Goal: Navigation & Orientation: Understand site structure

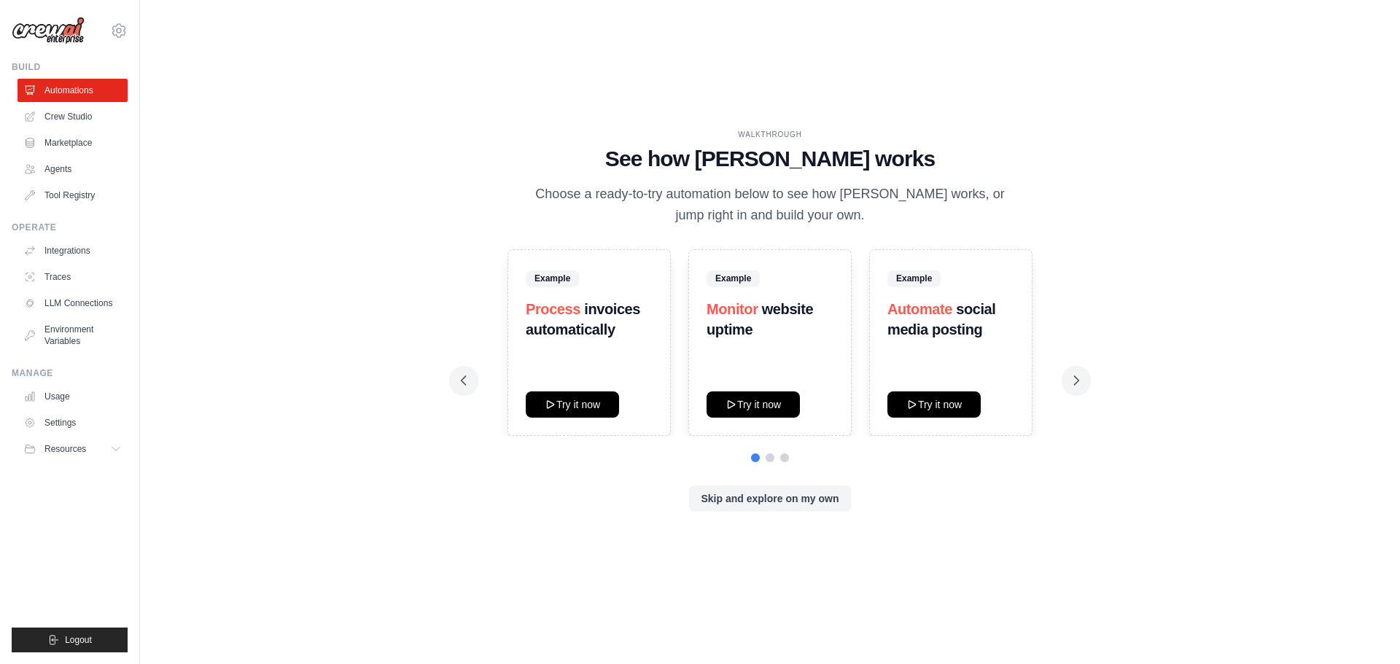
click at [1240, 219] on div "WALKTHROUGH See how [PERSON_NAME] works Choose a ready-to-try automation below …" at bounding box center [769, 332] width 1213 height 635
click at [54, 424] on link "Settings" at bounding box center [74, 422] width 110 height 23
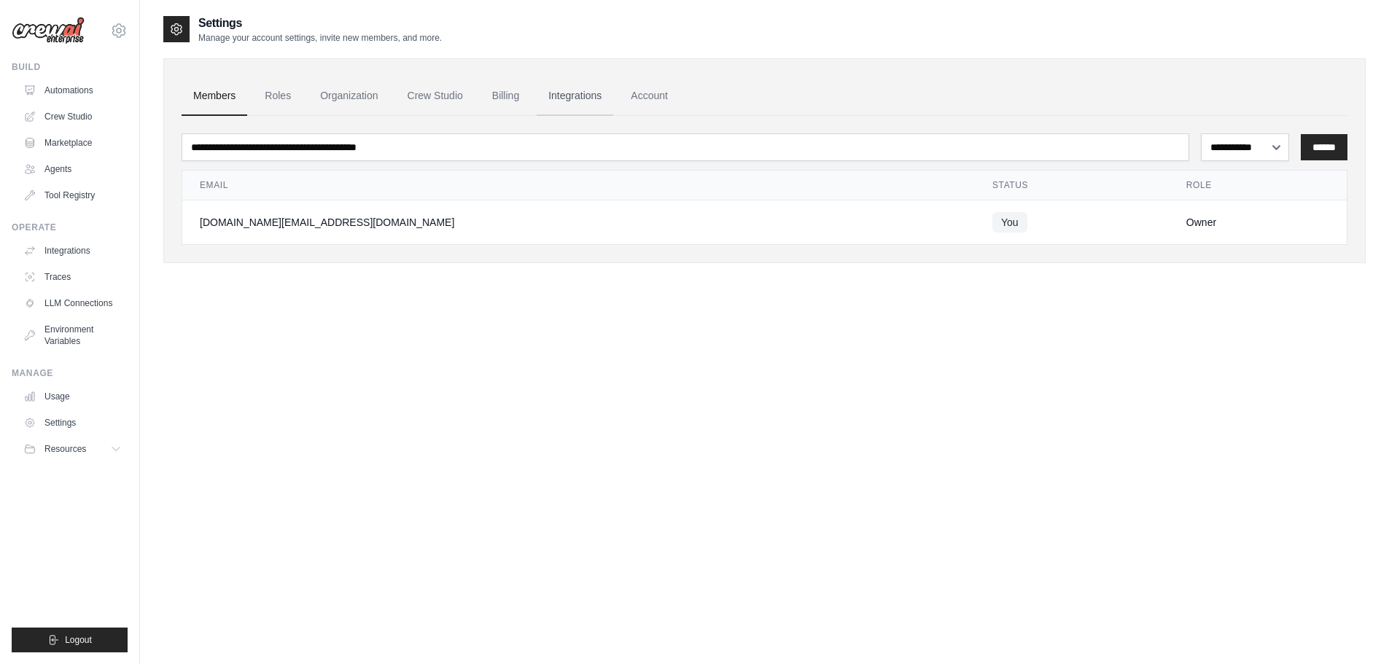
click at [591, 96] on link "Integrations" at bounding box center [575, 96] width 77 height 39
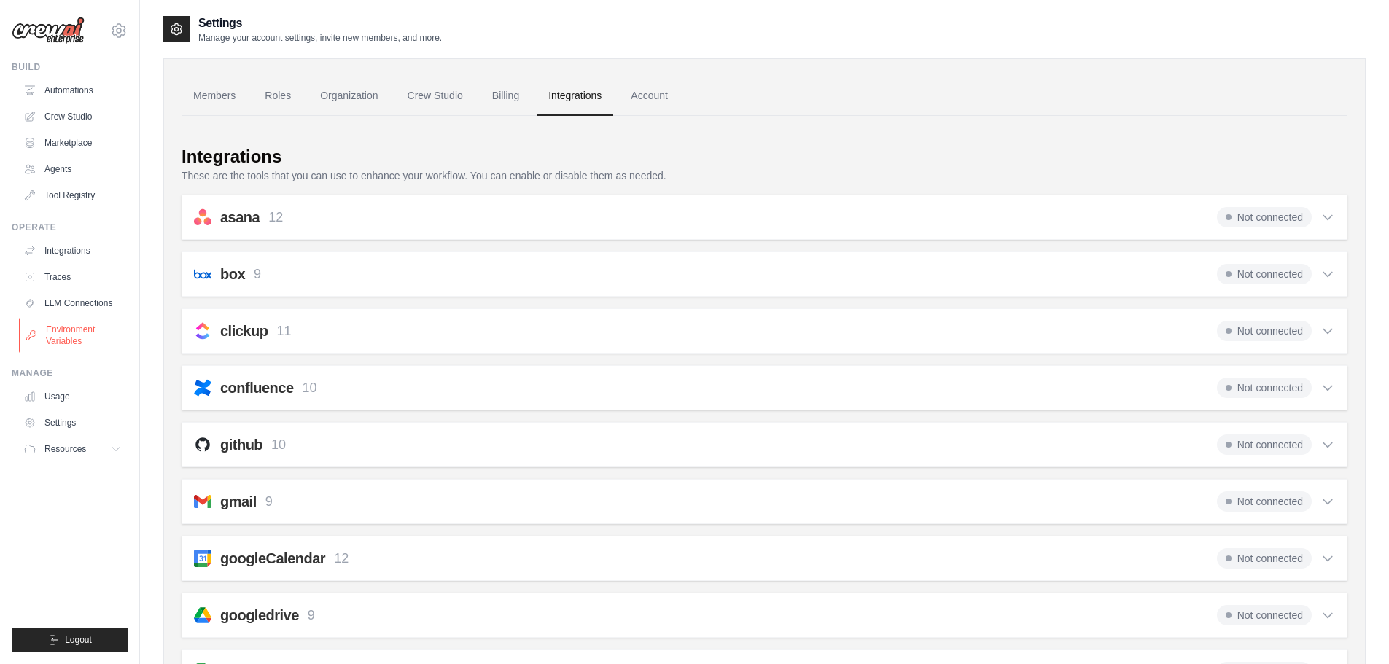
click at [72, 333] on link "Environment Variables" at bounding box center [74, 335] width 110 height 35
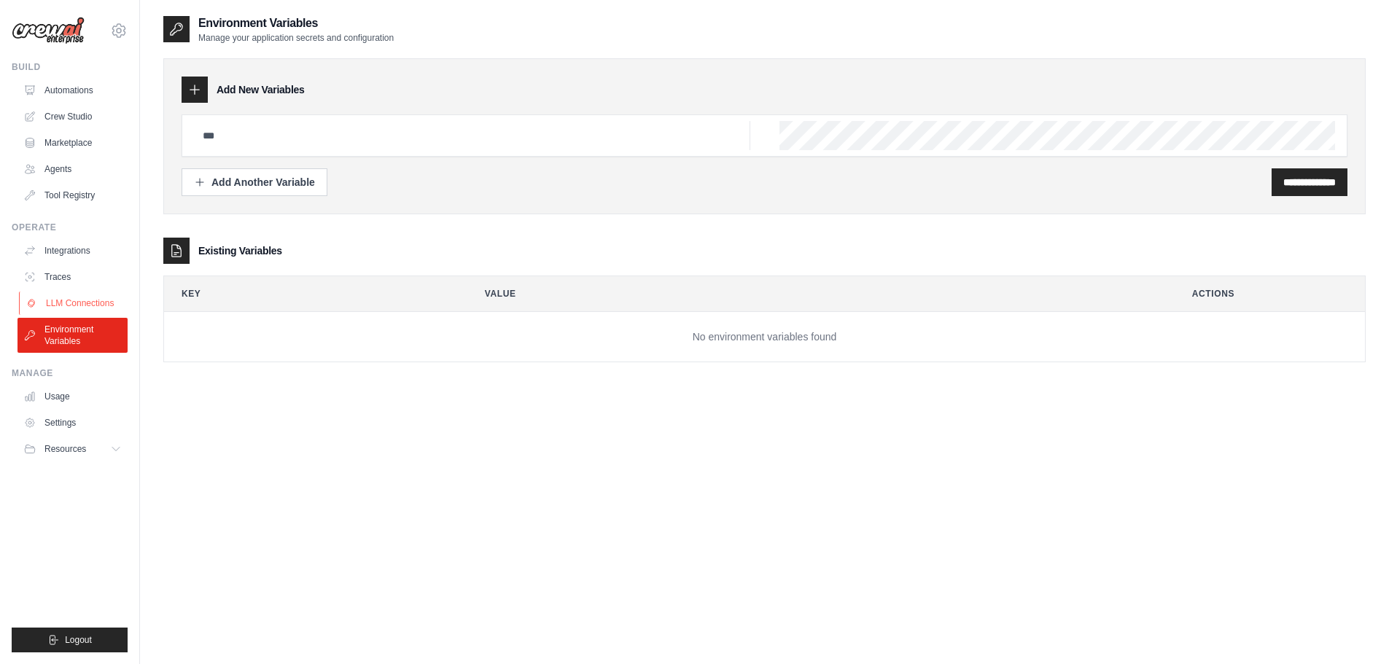
click at [82, 306] on link "LLM Connections" at bounding box center [74, 303] width 110 height 23
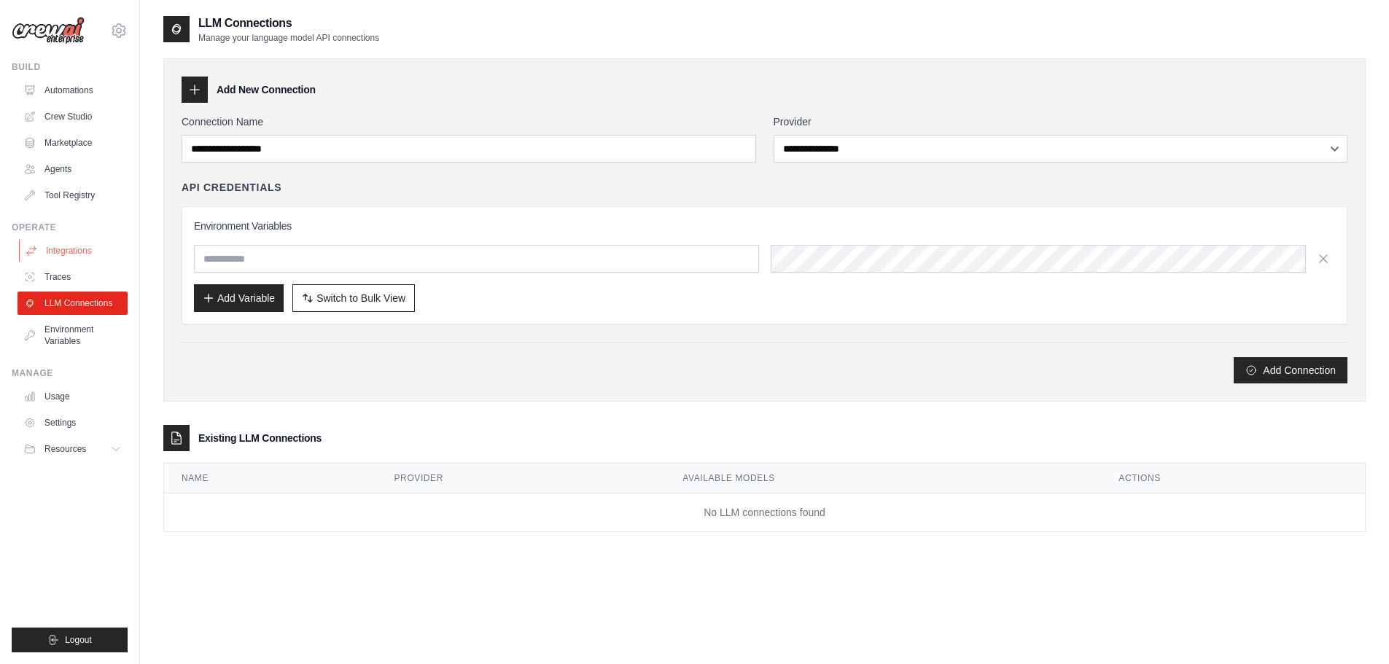
click at [78, 251] on link "Integrations" at bounding box center [74, 250] width 110 height 23
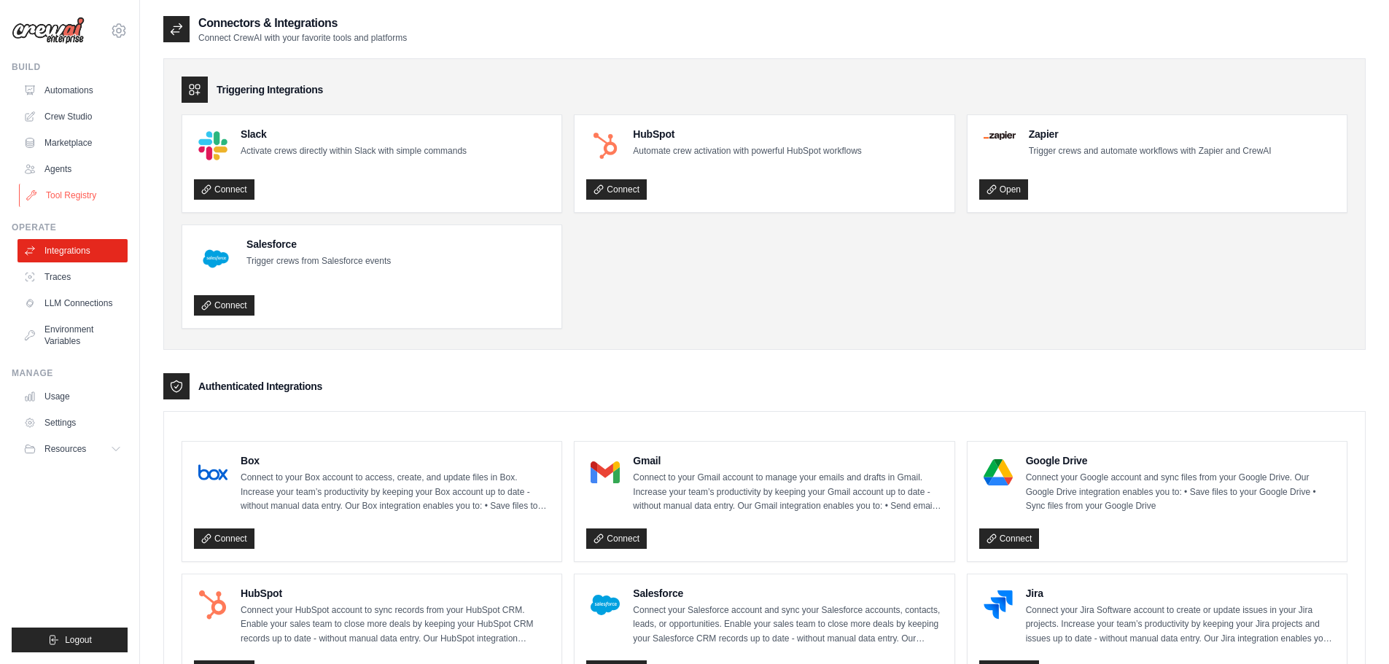
click at [75, 198] on link "Tool Registry" at bounding box center [74, 195] width 110 height 23
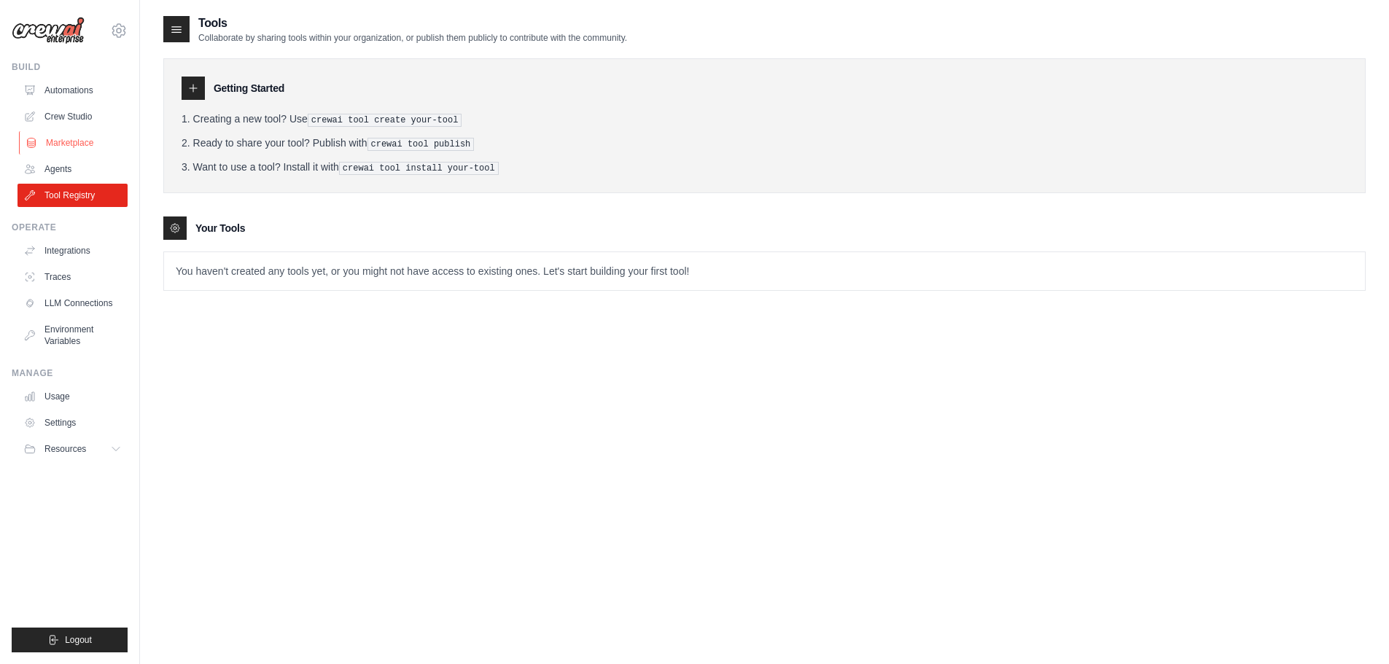
click at [66, 147] on link "Marketplace" at bounding box center [74, 142] width 110 height 23
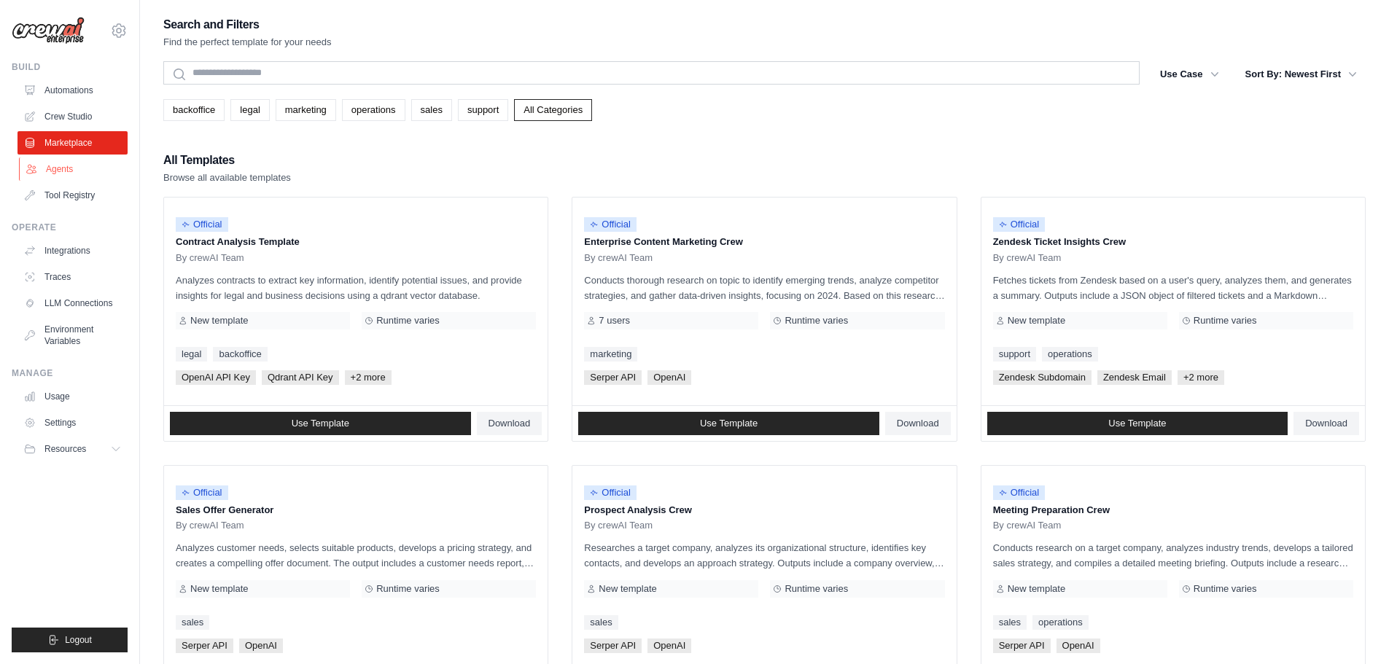
click at [63, 168] on link "Agents" at bounding box center [74, 168] width 110 height 23
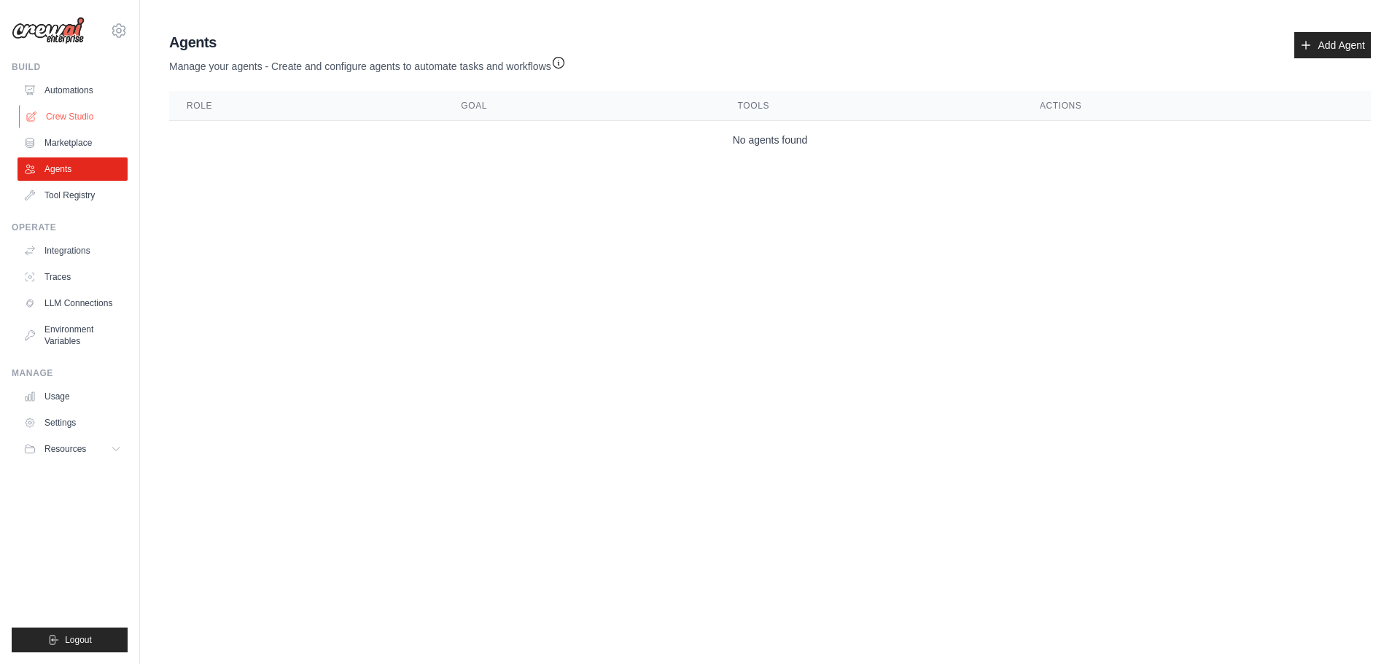
click at [68, 115] on link "Crew Studio" at bounding box center [74, 116] width 110 height 23
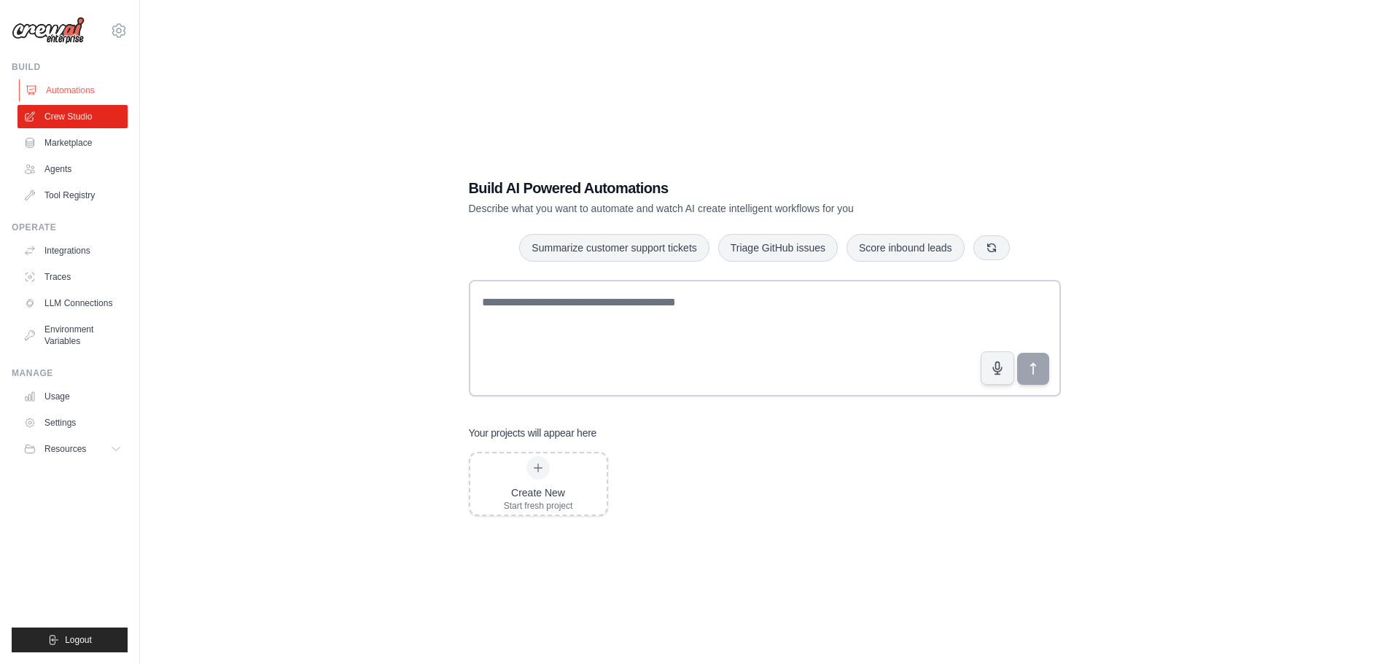
click at [73, 90] on link "Automations" at bounding box center [74, 90] width 110 height 23
